Goal: Find contact information: Find contact information

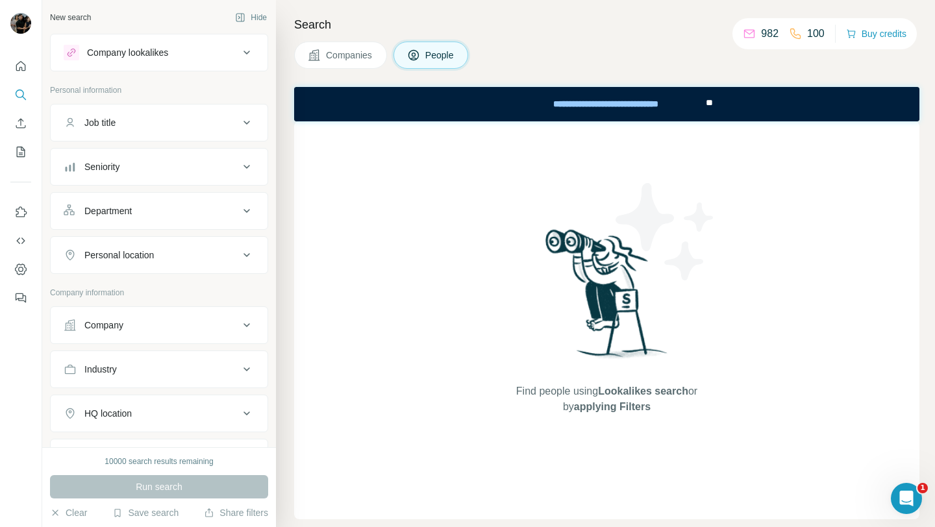
click at [181, 338] on button "Company" at bounding box center [159, 325] width 217 height 31
click at [167, 381] on input "text" at bounding box center [159, 382] width 191 height 23
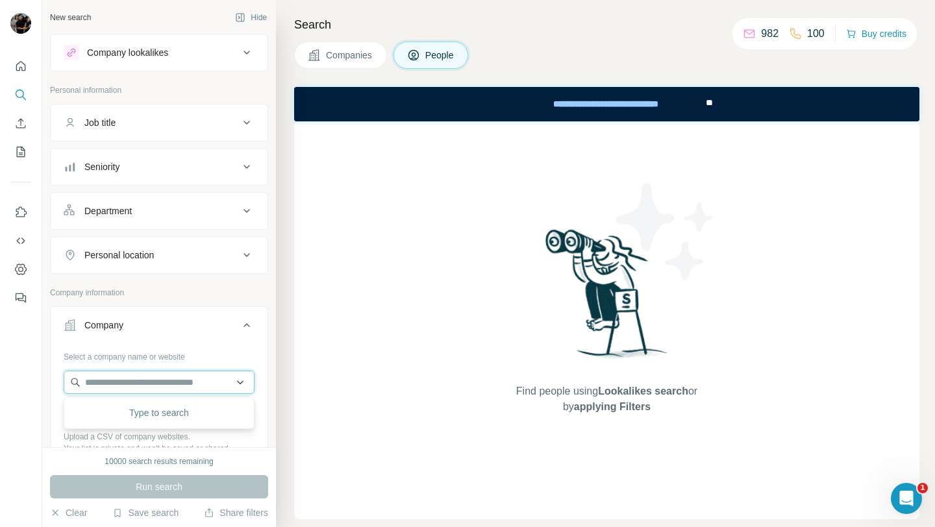
paste input "**********"
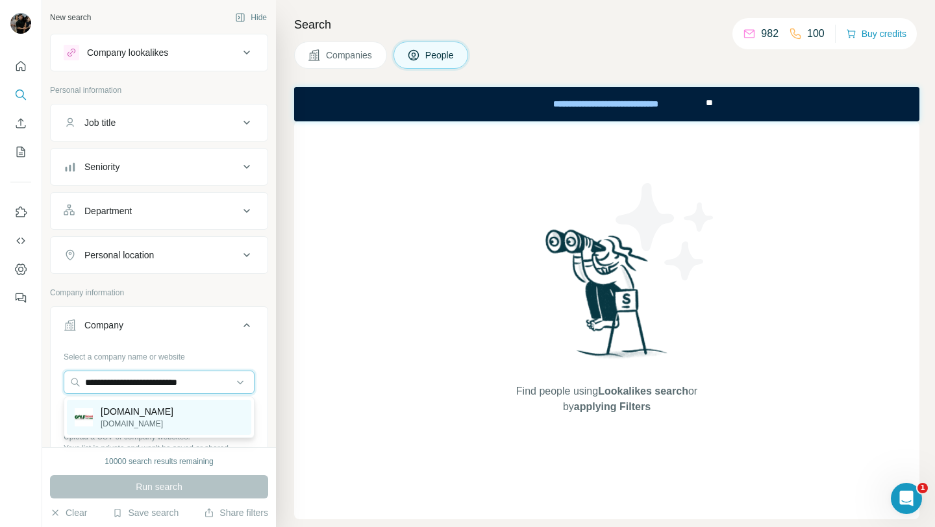
type input "**********"
click at [171, 418] on p "[DOMAIN_NAME]" at bounding box center [137, 424] width 73 height 12
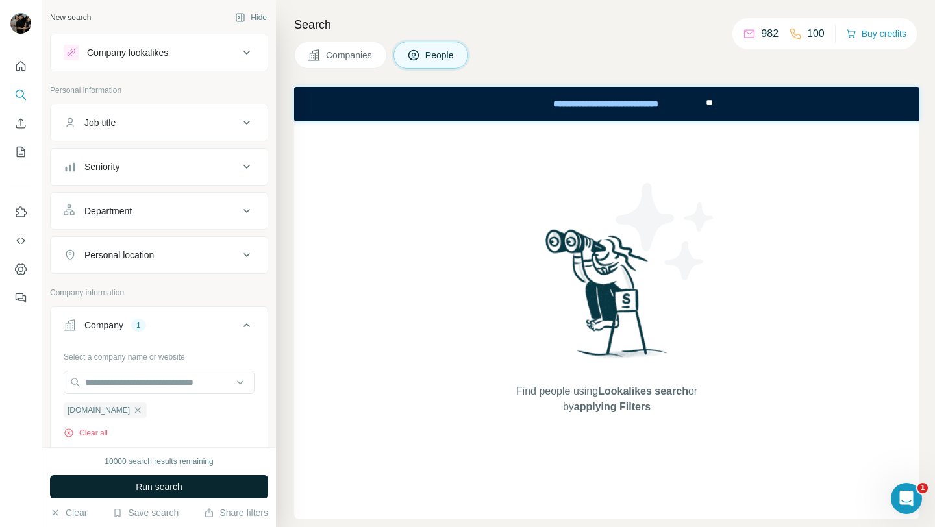
click at [179, 488] on span "Run search" at bounding box center [159, 486] width 47 height 13
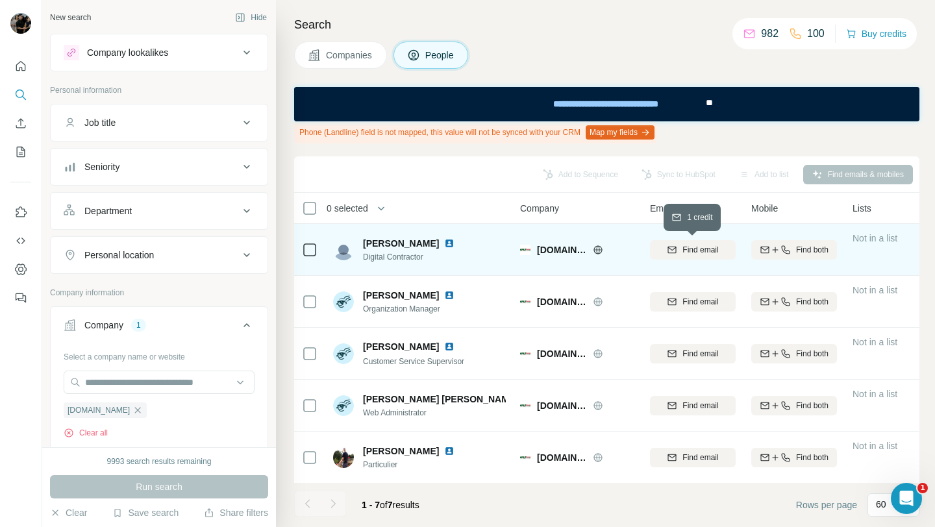
click at [695, 251] on span "Find email" at bounding box center [700, 250] width 36 height 12
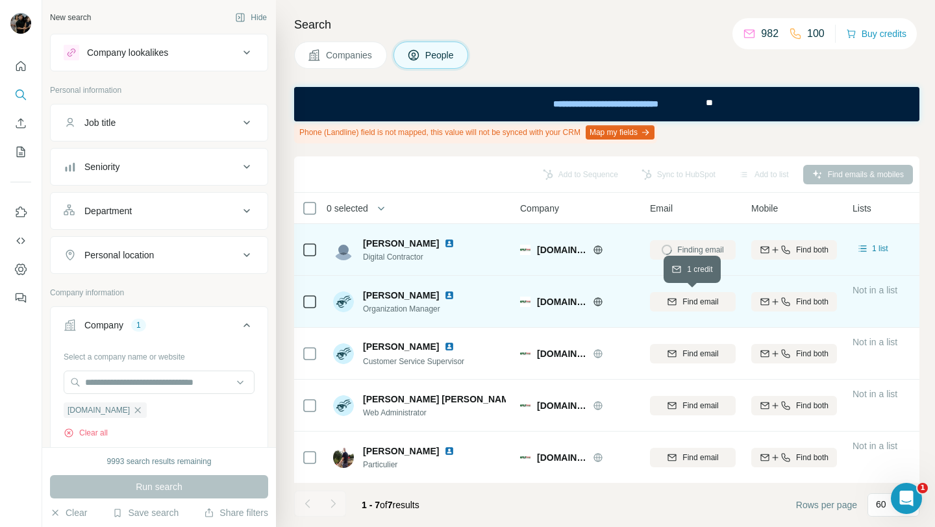
click at [684, 297] on span "Find email" at bounding box center [700, 302] width 36 height 12
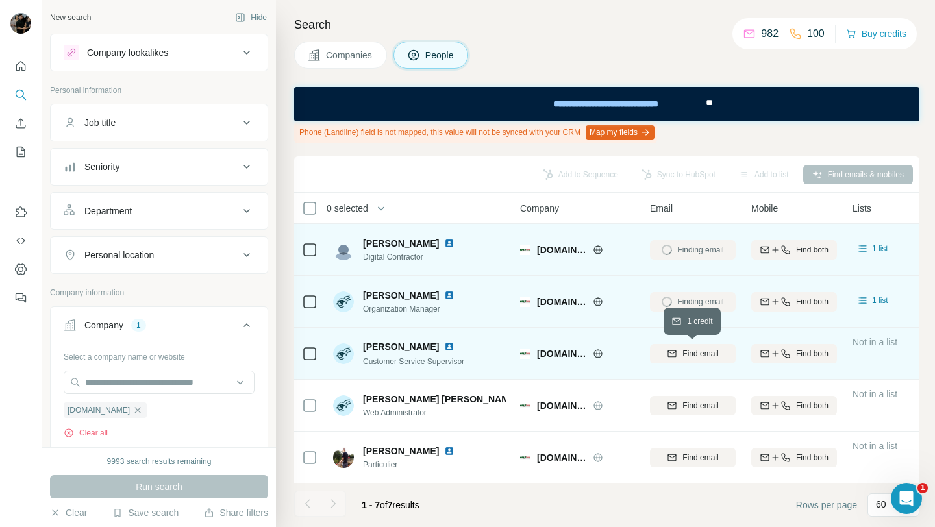
click at [686, 348] on span "Find email" at bounding box center [700, 354] width 36 height 12
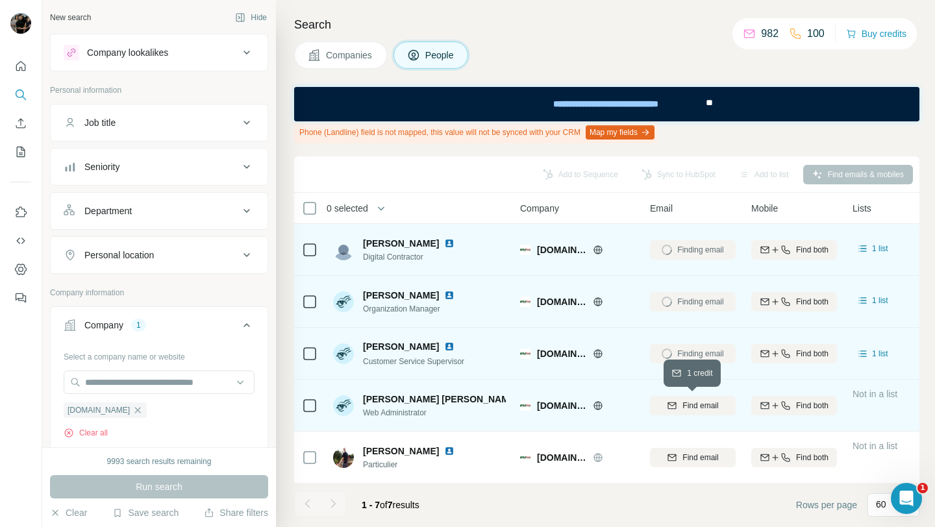
click at [691, 400] on span "Find email" at bounding box center [700, 406] width 36 height 12
click at [599, 250] on icon at bounding box center [598, 250] width 10 height 10
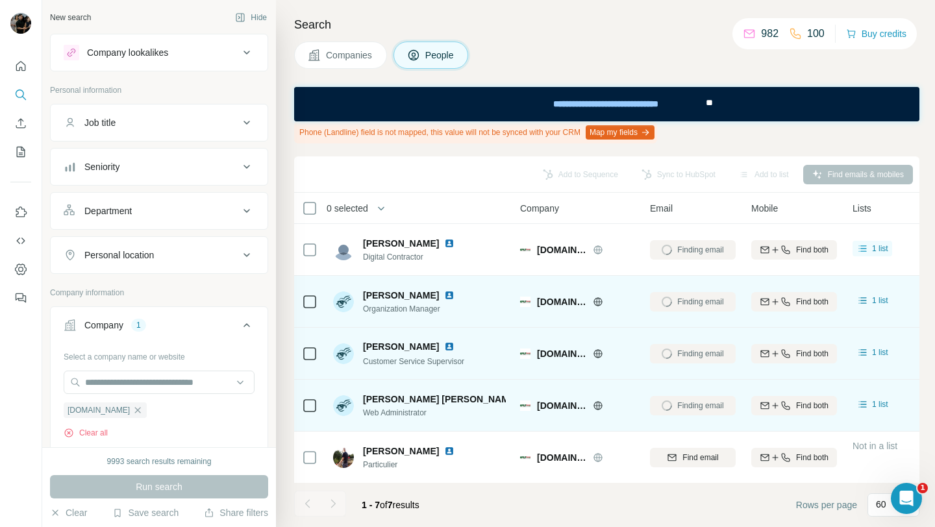
click at [365, 55] on span "Companies" at bounding box center [349, 55] width 47 height 13
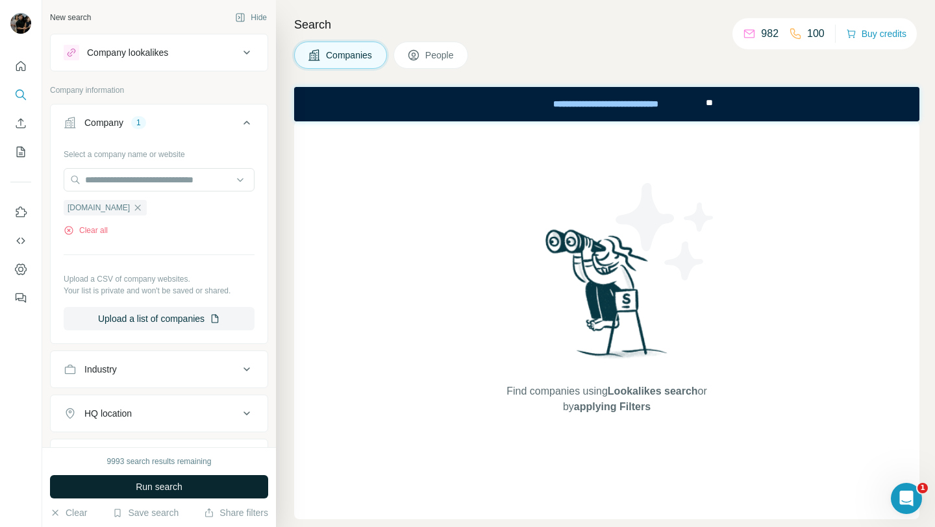
click at [185, 491] on button "Run search" at bounding box center [159, 486] width 218 height 23
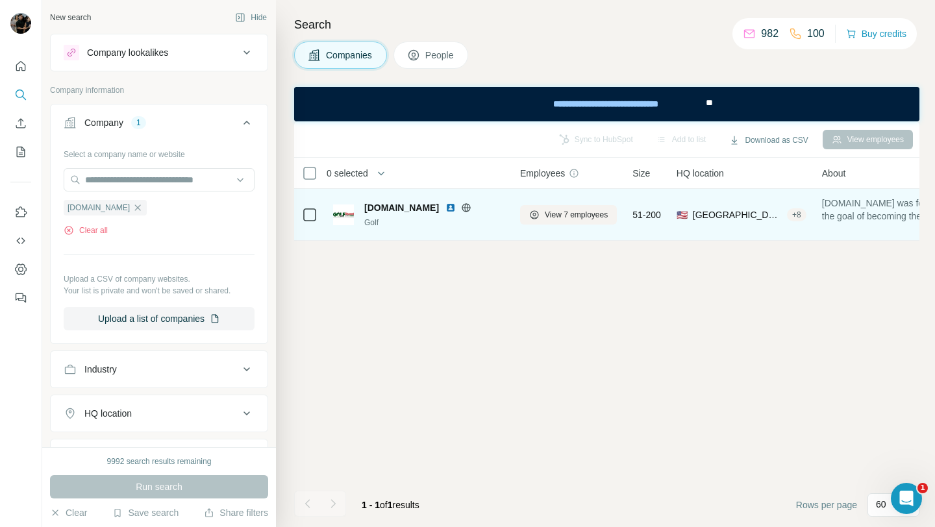
click at [454, 208] on img at bounding box center [450, 208] width 10 height 10
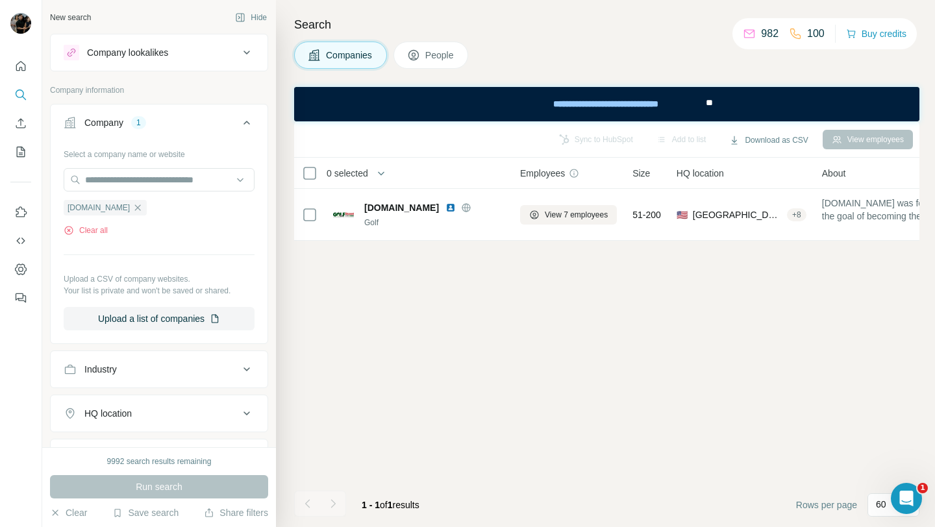
click at [450, 55] on span "People" at bounding box center [440, 55] width 30 height 13
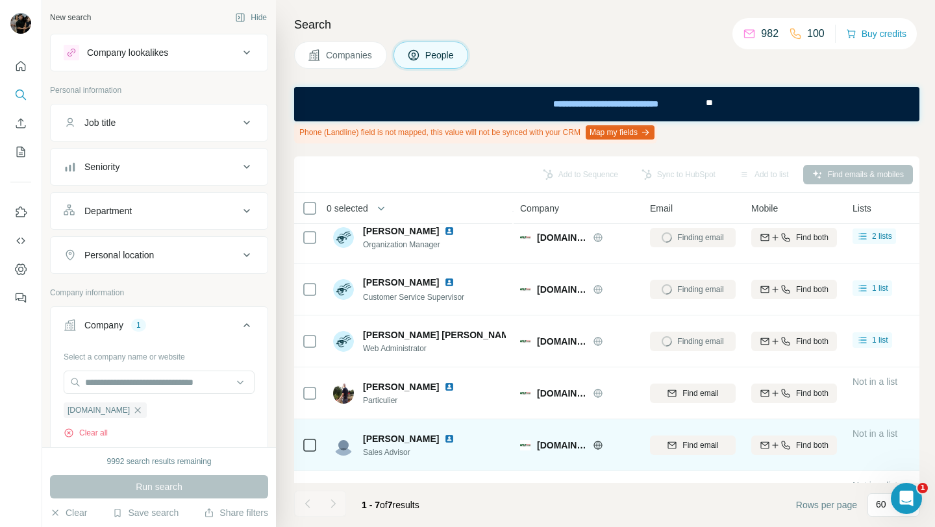
scroll to position [105, 0]
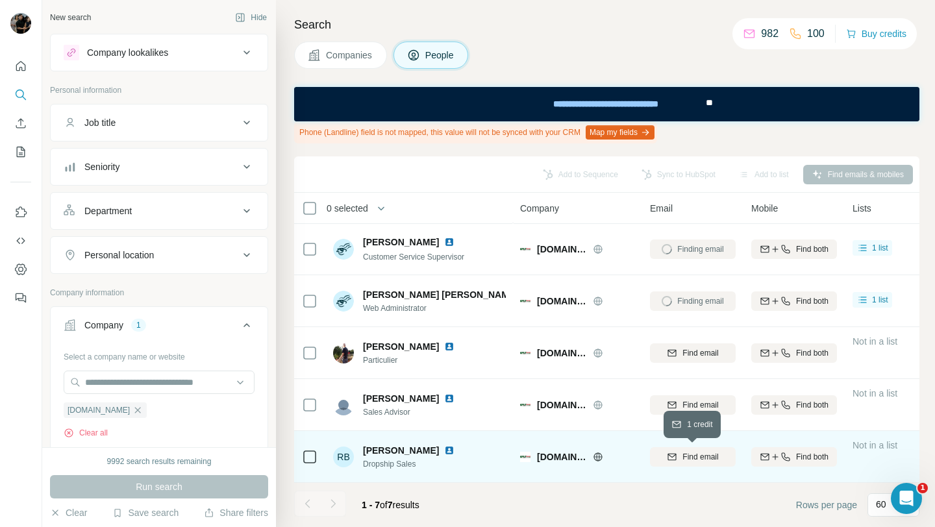
click at [691, 457] on span "Find email" at bounding box center [700, 457] width 36 height 12
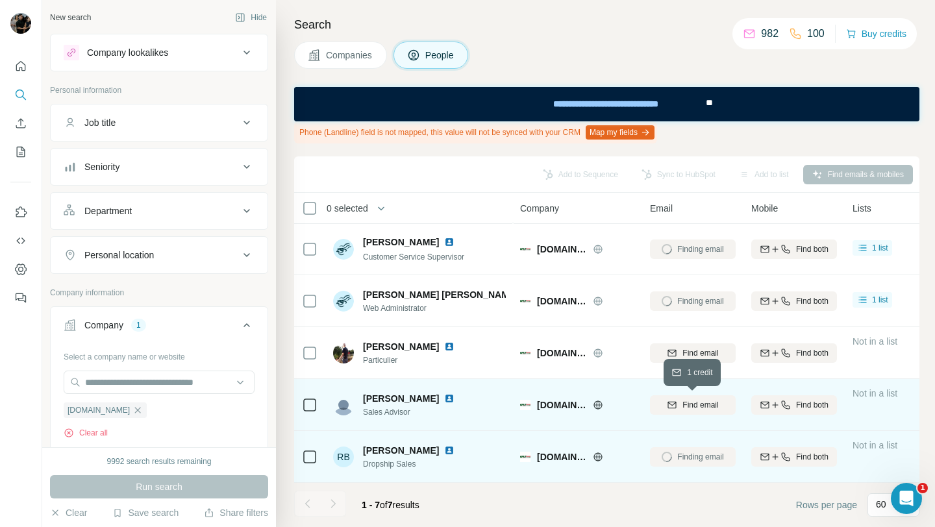
click at [695, 406] on span "Find email" at bounding box center [700, 405] width 36 height 12
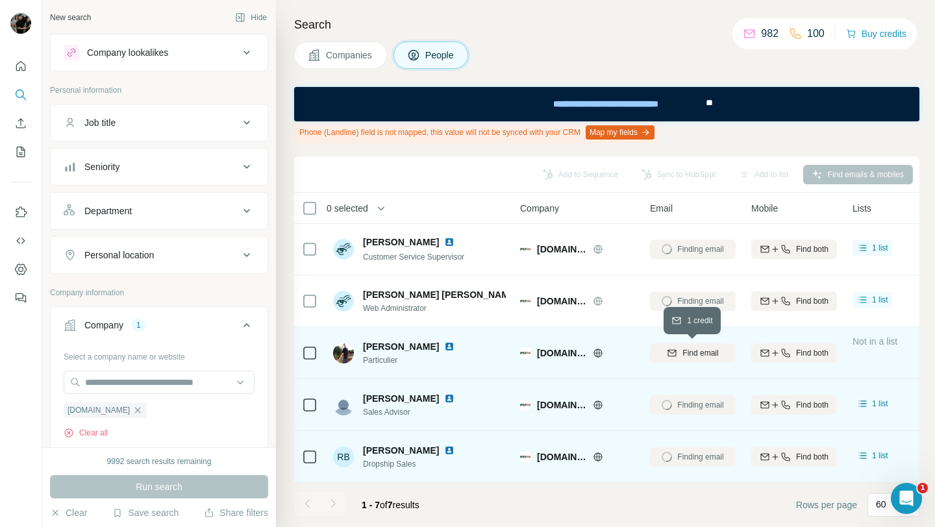
click at [701, 354] on span "Find email" at bounding box center [700, 353] width 36 height 12
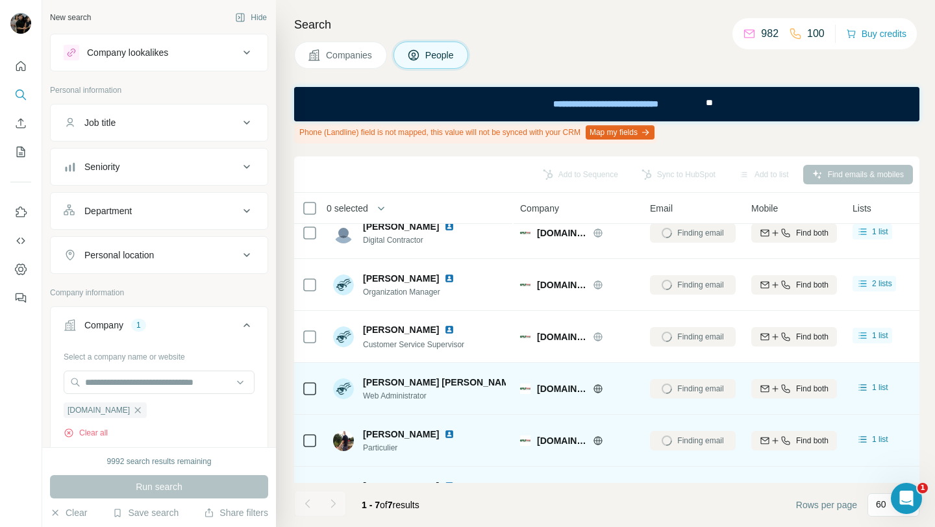
scroll to position [12, 0]
